Goal: Entertainment & Leisure: Consume media (video, audio)

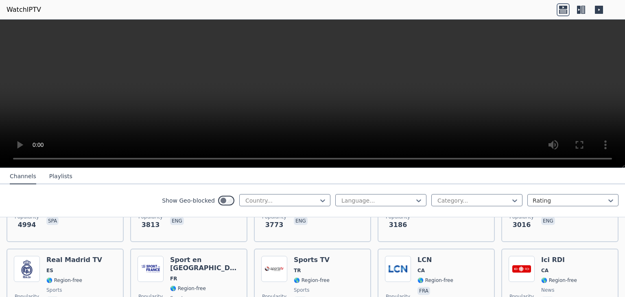
scroll to position [244, 0]
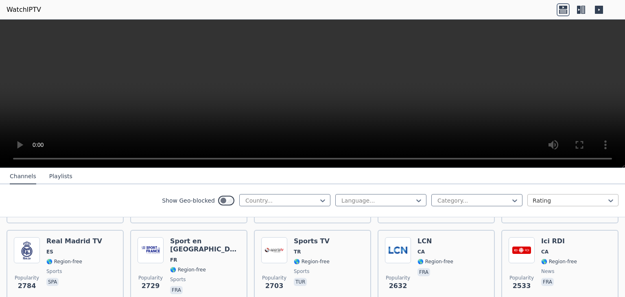
click at [533, 202] on div at bounding box center [570, 201] width 74 height 8
click at [511, 199] on icon at bounding box center [515, 201] width 8 height 8
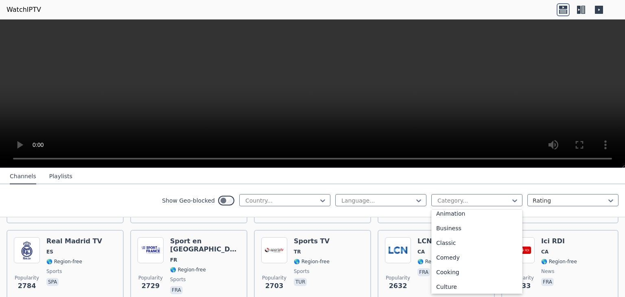
scroll to position [0, 0]
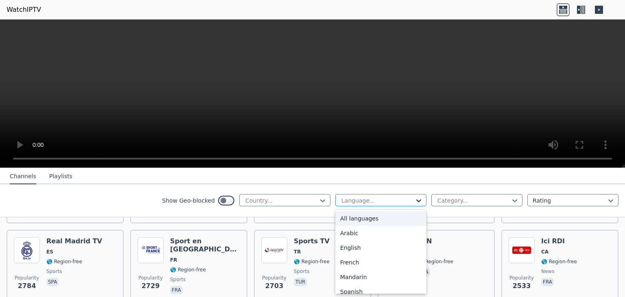
click at [415, 197] on icon at bounding box center [419, 201] width 8 height 8
click at [351, 233] on div "Arabic" at bounding box center [380, 233] width 91 height 15
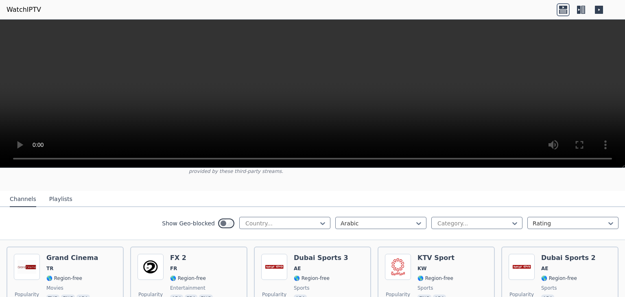
scroll to position [81, 0]
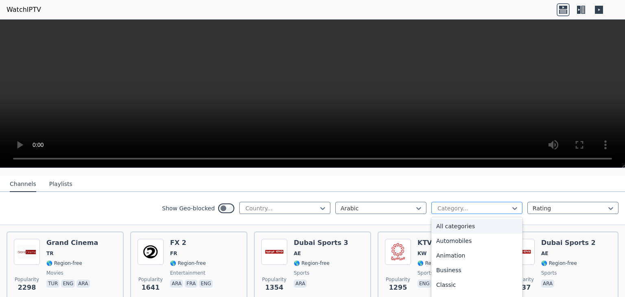
click at [456, 204] on div at bounding box center [474, 208] width 74 height 8
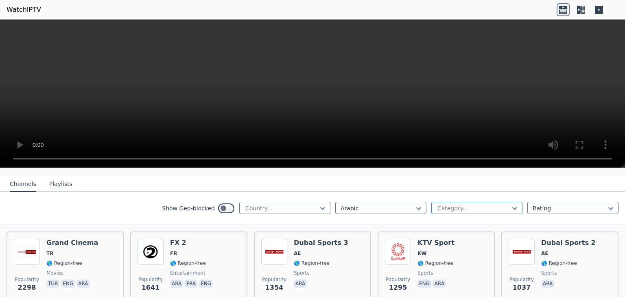
click at [456, 204] on div at bounding box center [474, 208] width 74 height 8
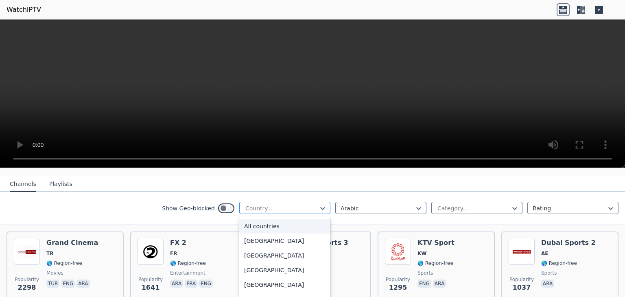
click at [309, 204] on div at bounding box center [282, 208] width 74 height 8
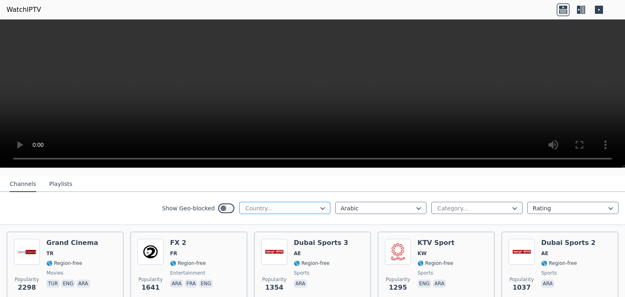
click at [309, 204] on div at bounding box center [282, 208] width 74 height 8
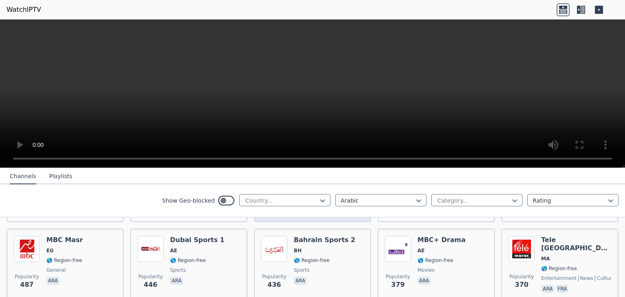
scroll to position [244, 0]
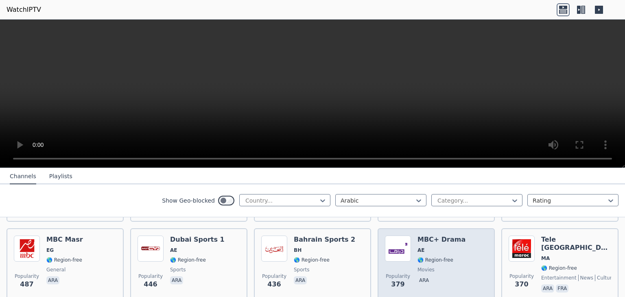
click at [402, 244] on img at bounding box center [398, 249] width 26 height 26
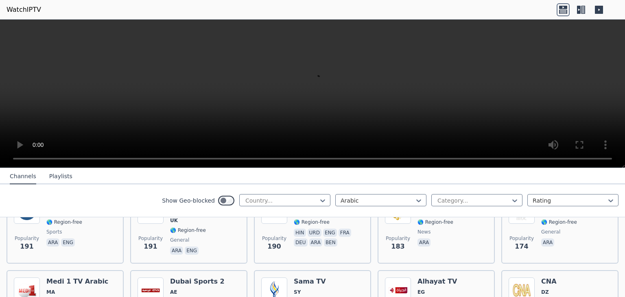
scroll to position [529, 0]
